Goal: Complete application form

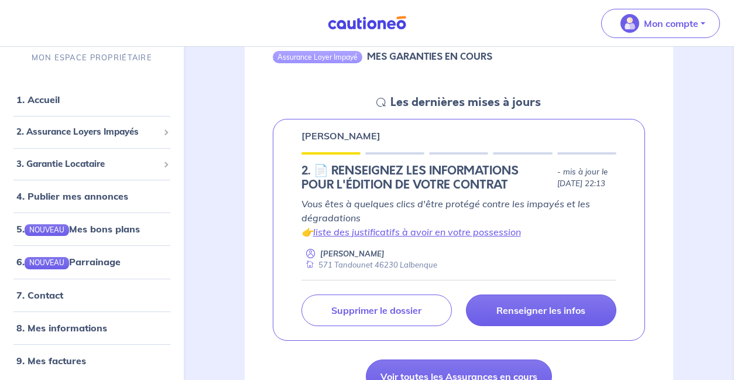
scroll to position [141, 0]
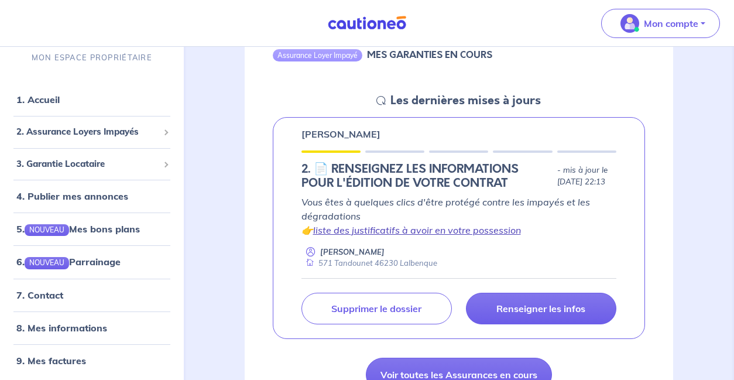
click at [387, 236] on link "liste des justificatifs à avoir en votre possession" at bounding box center [417, 230] width 208 height 12
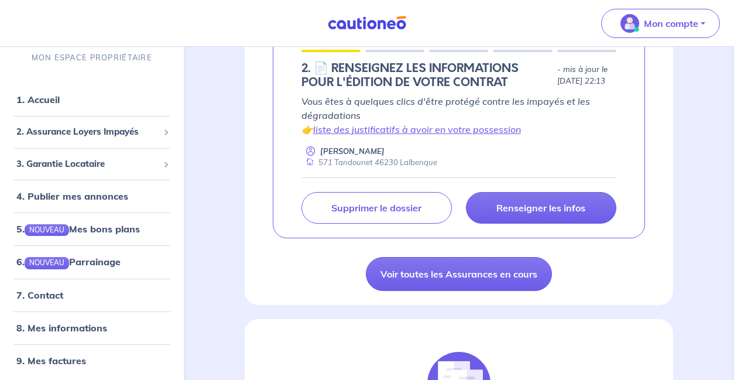
scroll to position [268, 0]
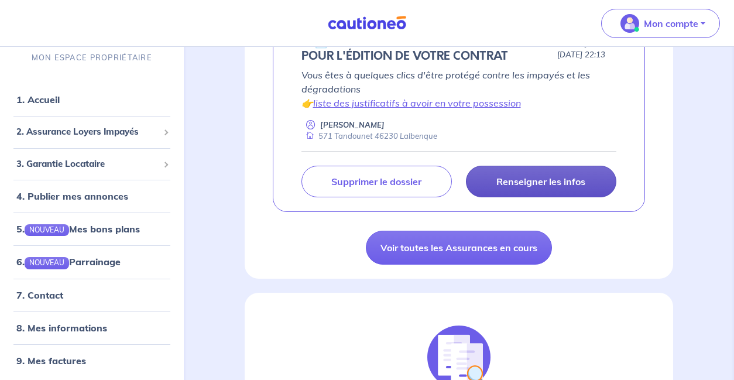
click at [532, 197] on link "Renseigner les infos" at bounding box center [541, 182] width 150 height 32
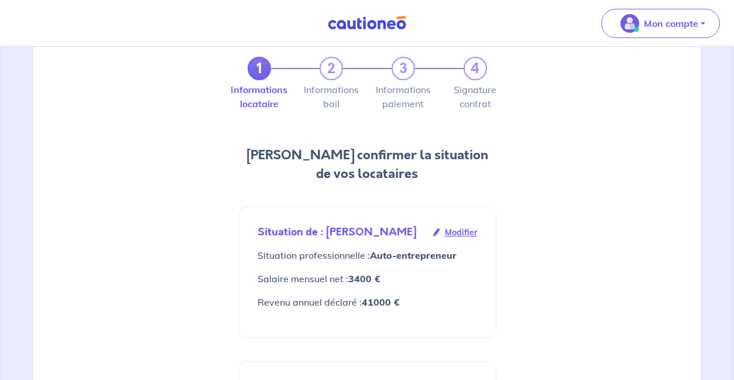
scroll to position [47, 0]
click at [462, 232] on span "Modifier" at bounding box center [461, 231] width 32 height 13
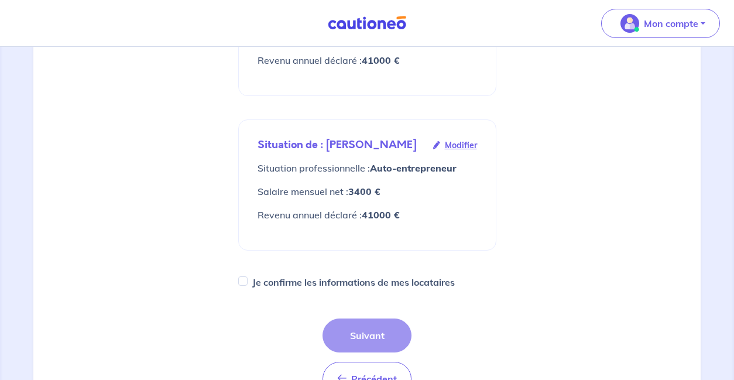
scroll to position [276, 0]
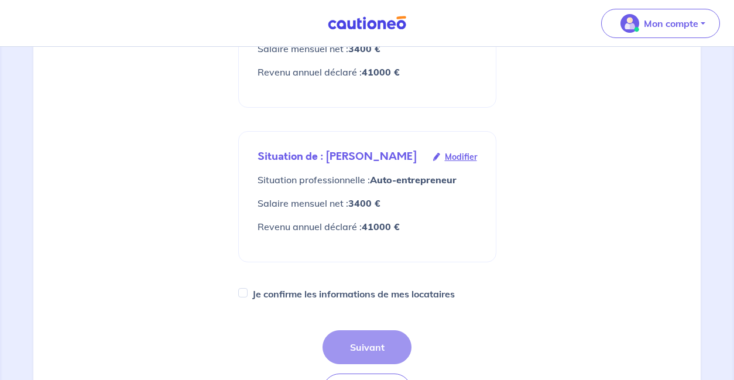
click at [461, 163] on span "Modifier" at bounding box center [461, 156] width 32 height 13
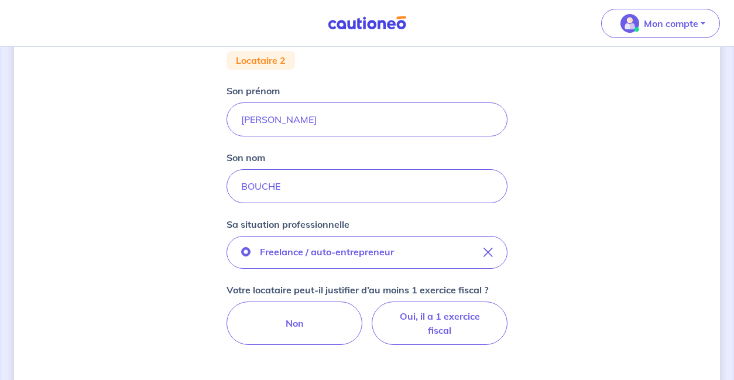
scroll to position [163, 0]
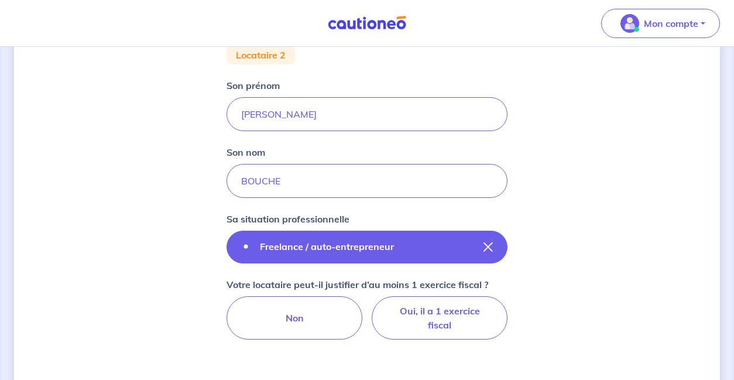
click at [488, 244] on icon "button" at bounding box center [488, 246] width 9 height 9
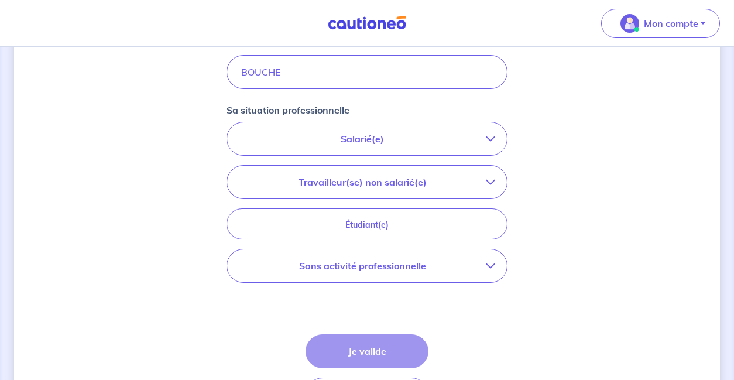
scroll to position [280, 0]
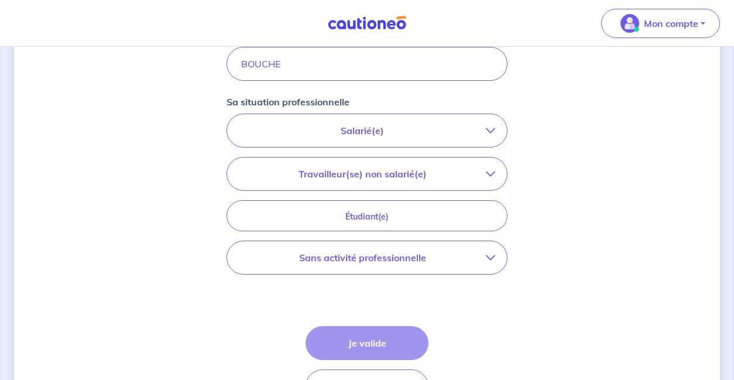
click at [409, 266] on button "Sans activité professionnelle" at bounding box center [367, 257] width 280 height 33
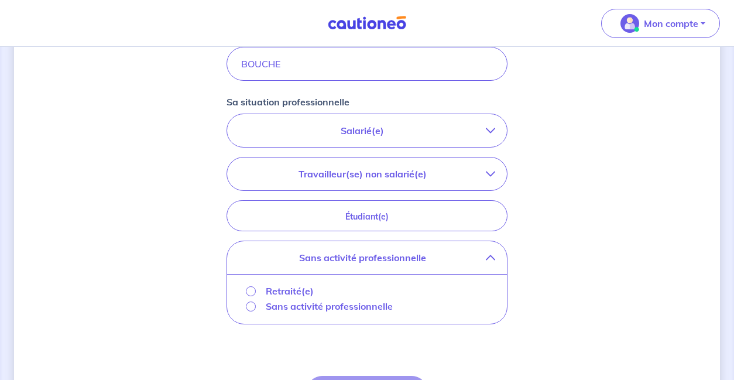
click at [307, 310] on p "Sans activité professionnelle" at bounding box center [329, 306] width 127 height 14
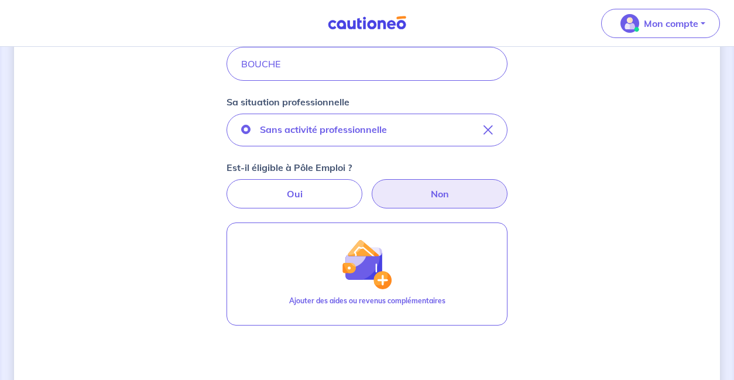
click at [417, 200] on label "Non" at bounding box center [440, 193] width 136 height 29
click at [371, 187] on input "Non" at bounding box center [368, 183] width 8 height 8
radio input "true"
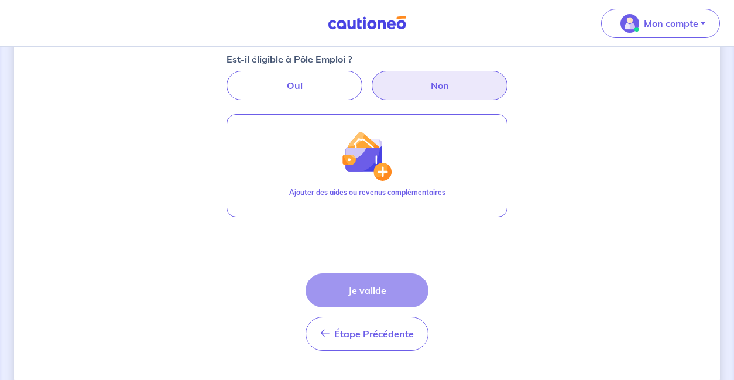
scroll to position [403, 0]
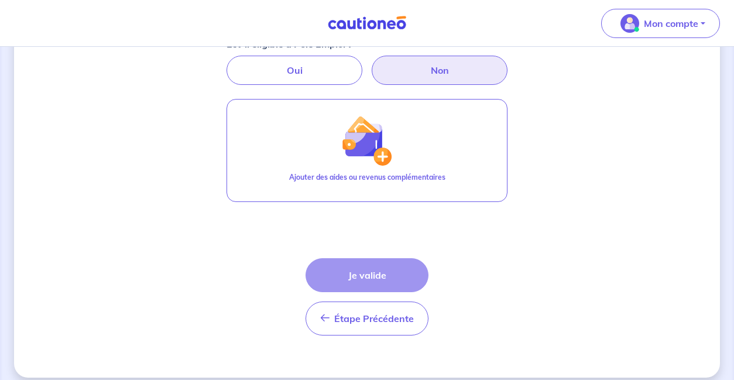
click at [337, 285] on div "Étape Précédente Précédent Je valide Je valide" at bounding box center [367, 296] width 123 height 77
